Goal: Information Seeking & Learning: Find specific fact

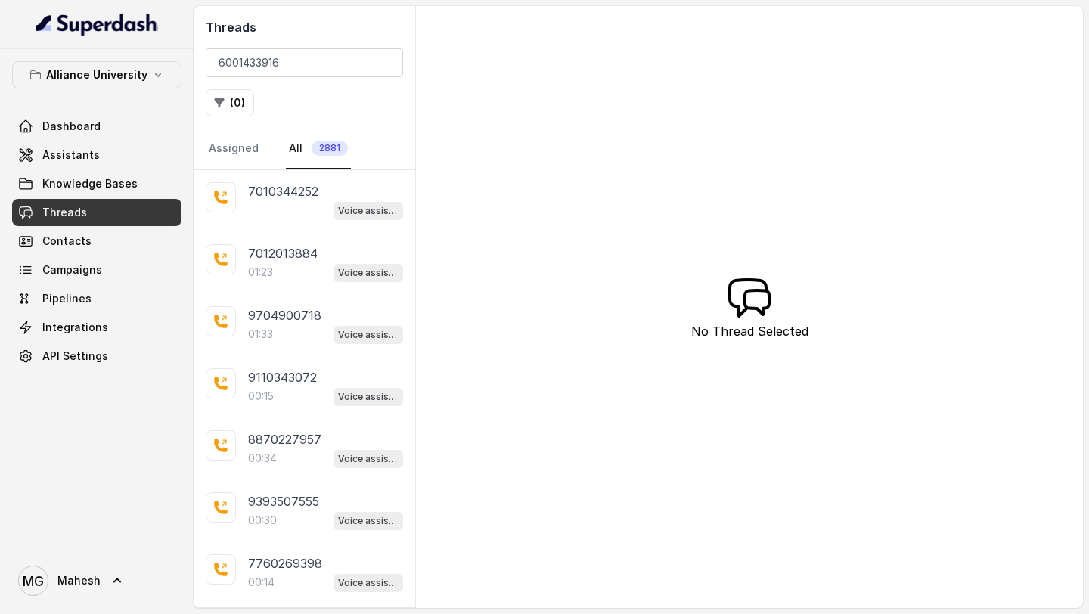
type input "6001433916"
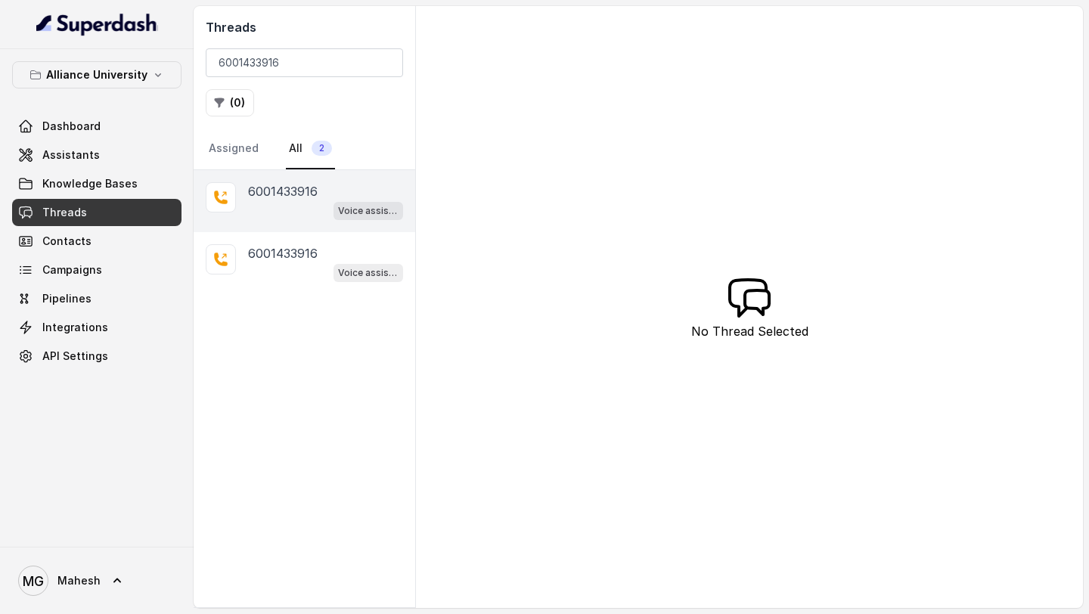
click at [301, 211] on div "Voice assistant" at bounding box center [325, 210] width 155 height 20
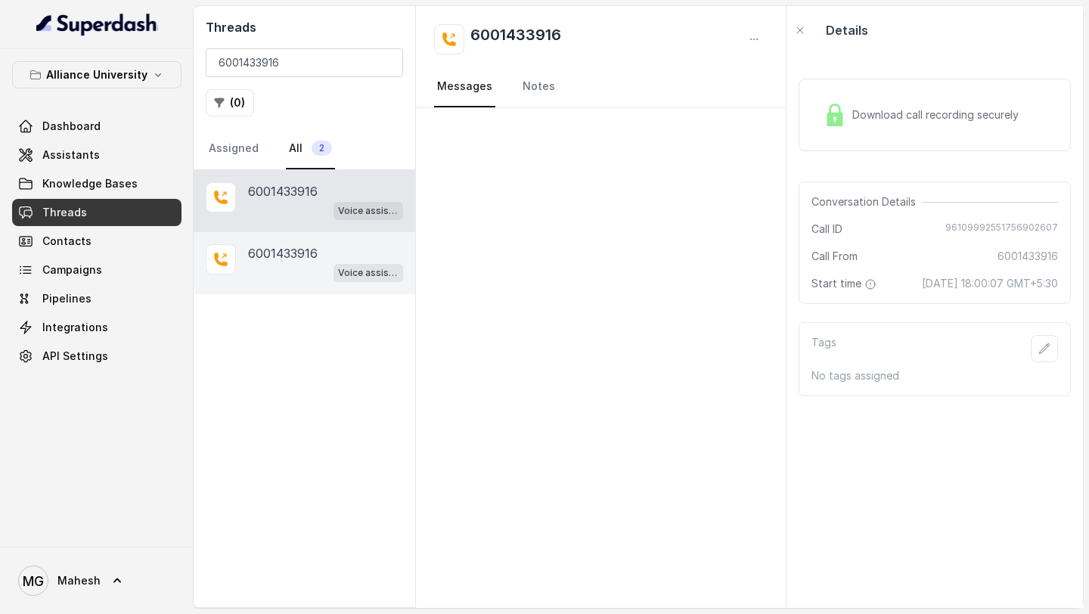
click at [299, 252] on p "6001433916" at bounding box center [283, 253] width 70 height 18
